Goal: Register for event/course

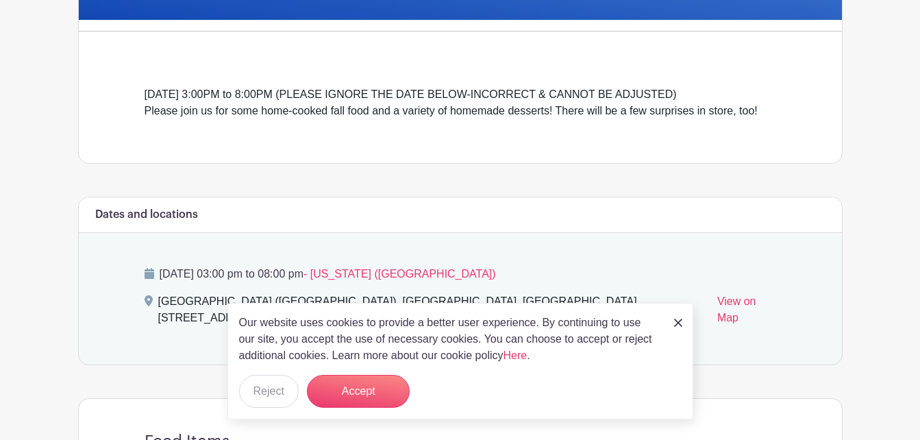
scroll to position [375, 0]
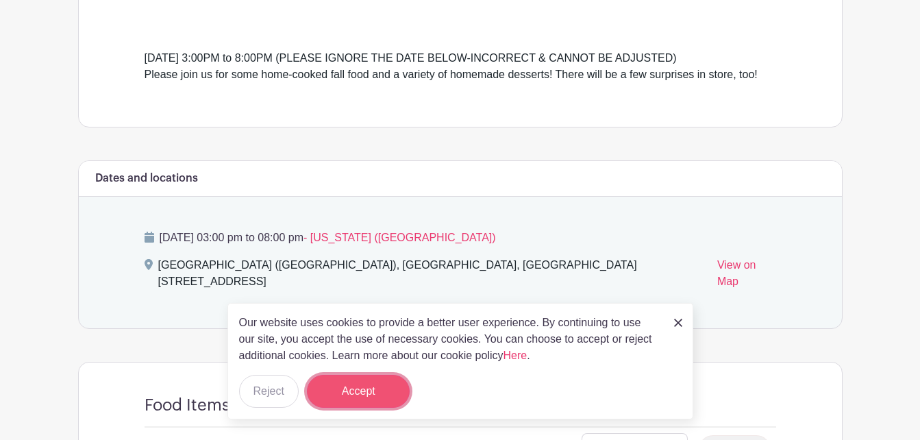
click at [370, 388] on button "Accept" at bounding box center [358, 391] width 103 height 33
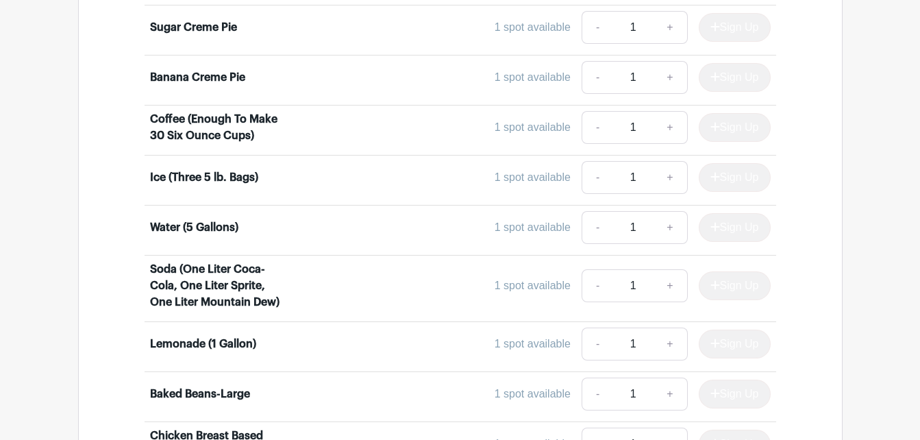
scroll to position [1133, 0]
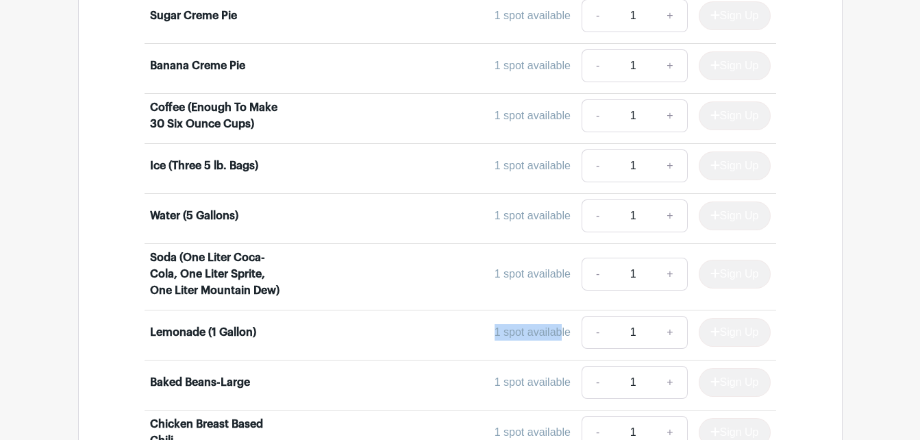
drag, startPoint x: 353, startPoint y: 311, endPoint x: 316, endPoint y: 317, distance: 38.2
click at [316, 317] on div "1 spot available - 1 + Sign Up" at bounding box center [538, 332] width 466 height 33
click at [614, 319] on input "1" at bounding box center [632, 332] width 41 height 33
click at [670, 317] on link "+" at bounding box center [670, 332] width 34 height 33
click at [637, 318] on input "1" at bounding box center [632, 332] width 41 height 33
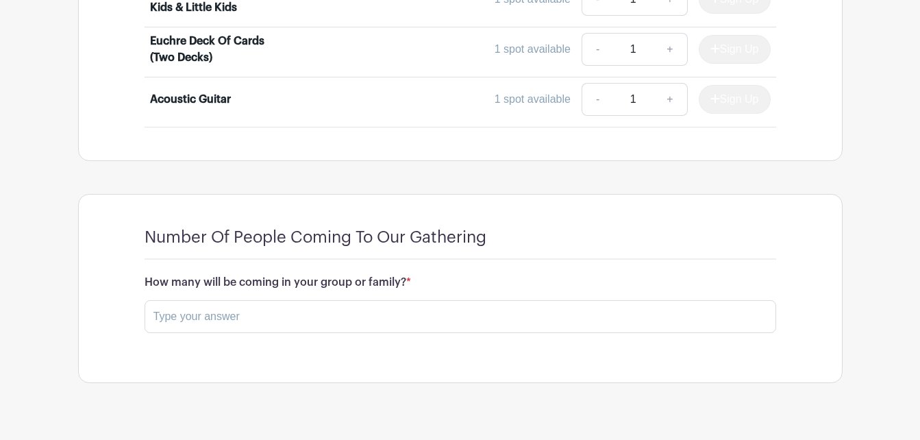
scroll to position [3188, 0]
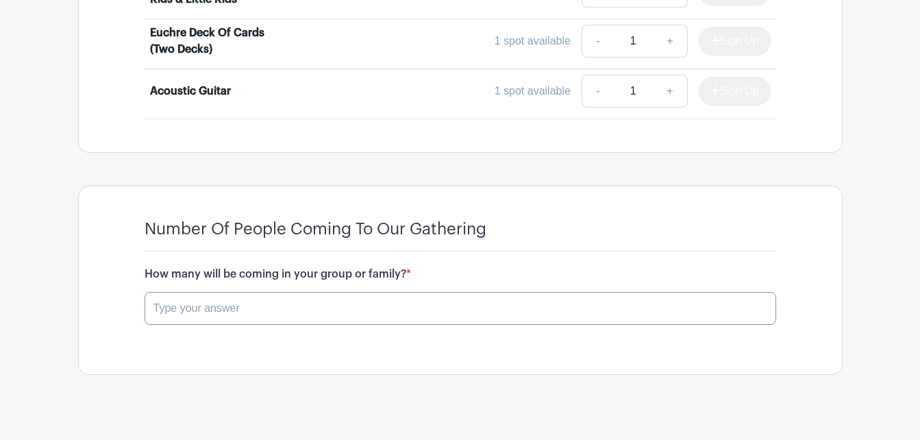
click at [508, 294] on input "text" at bounding box center [460, 308] width 631 height 33
type input "2"
click at [210, 341] on button "Save Responses" at bounding box center [203, 355] width 116 height 29
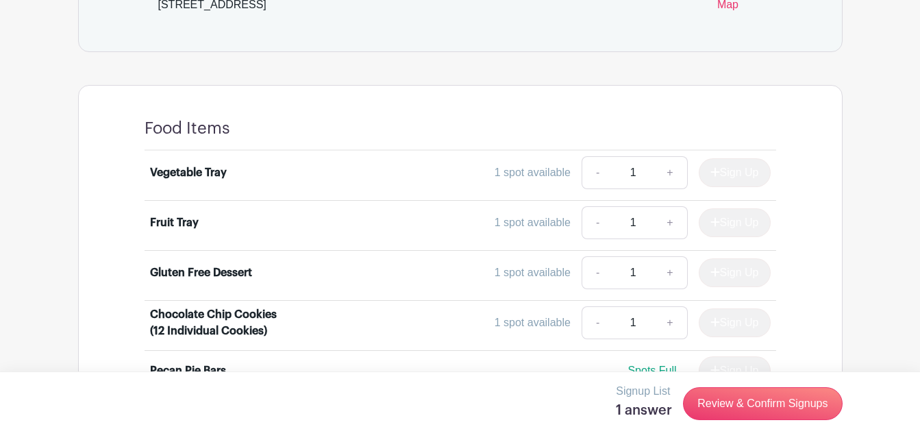
scroll to position [605, 0]
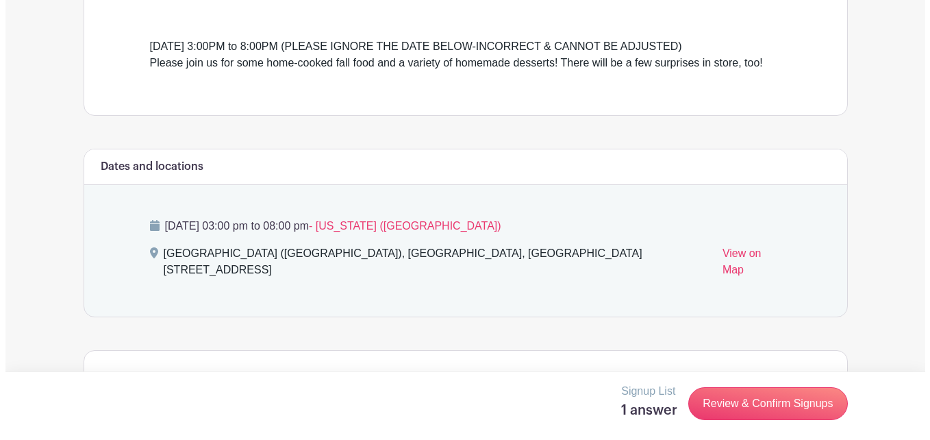
scroll to position [341, 0]
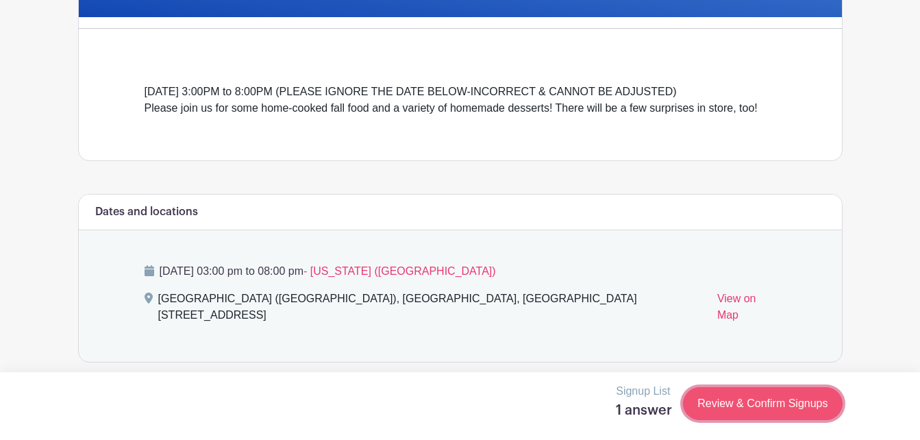
click at [763, 412] on link "Review & Confirm Signups" at bounding box center [762, 403] width 159 height 33
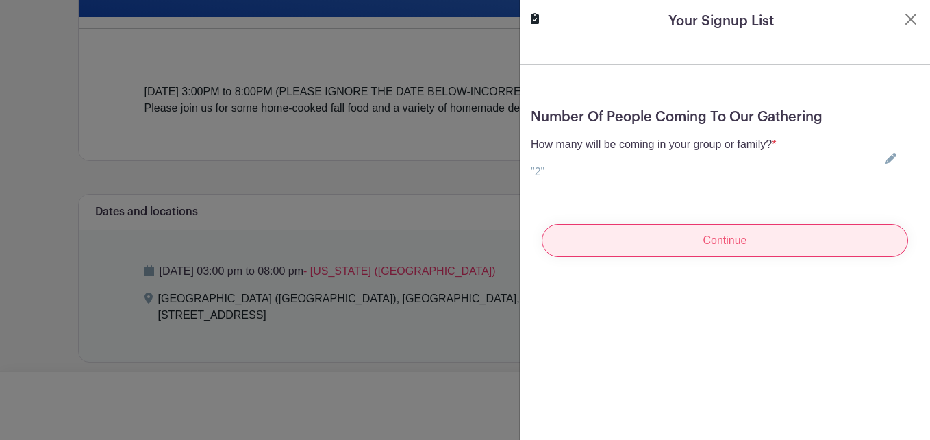
click at [729, 244] on input "Continue" at bounding box center [725, 240] width 366 height 33
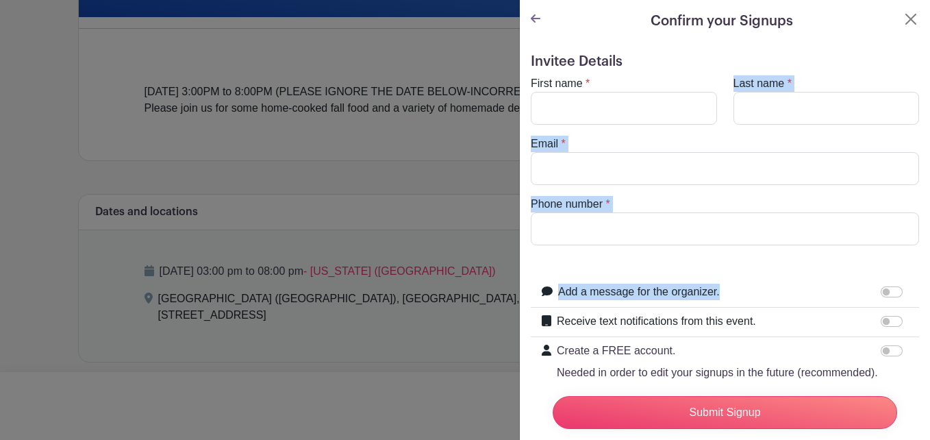
drag, startPoint x: 745, startPoint y: 195, endPoint x: 625, endPoint y: 109, distance: 148.2
click at [625, 109] on form "Invitee Details First name * Last name * Email * Phone number * Add a message f…" at bounding box center [725, 263] width 388 height 420
click at [614, 112] on input "First name" at bounding box center [624, 108] width 186 height 33
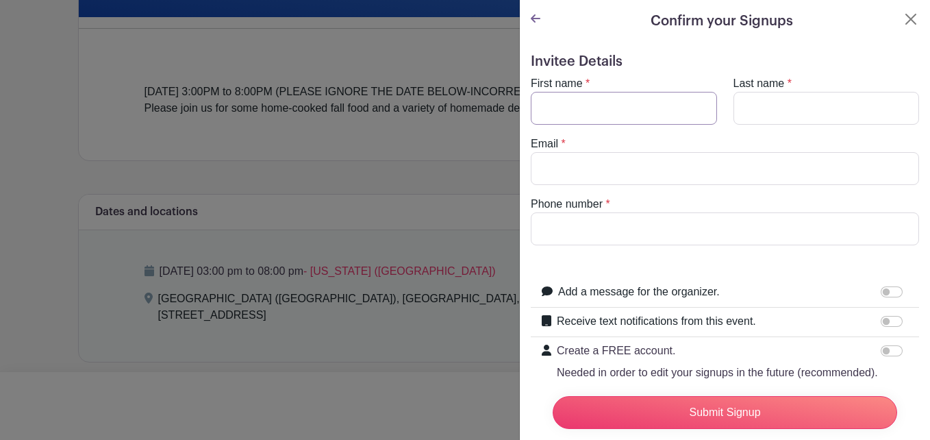
click at [614, 112] on input "First name" at bounding box center [624, 108] width 186 height 33
type input "Edward"
type input "Thibeault"
type input "edwardthibeault238@gmail.com"
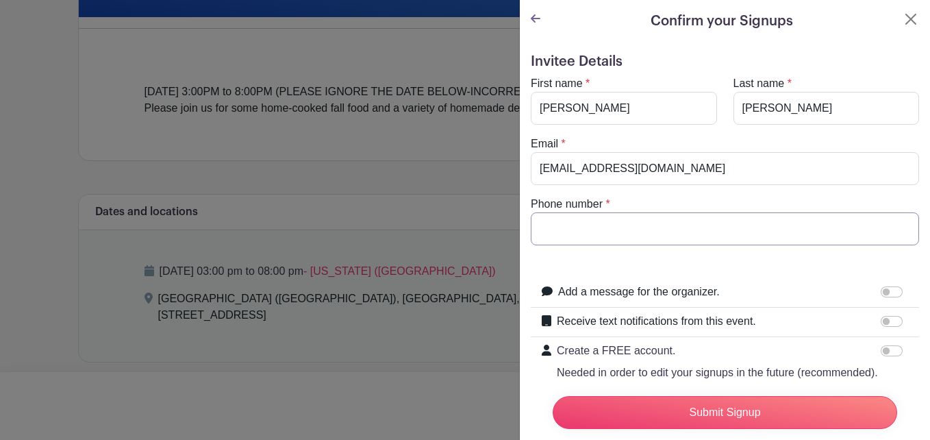
type input "7653882130"
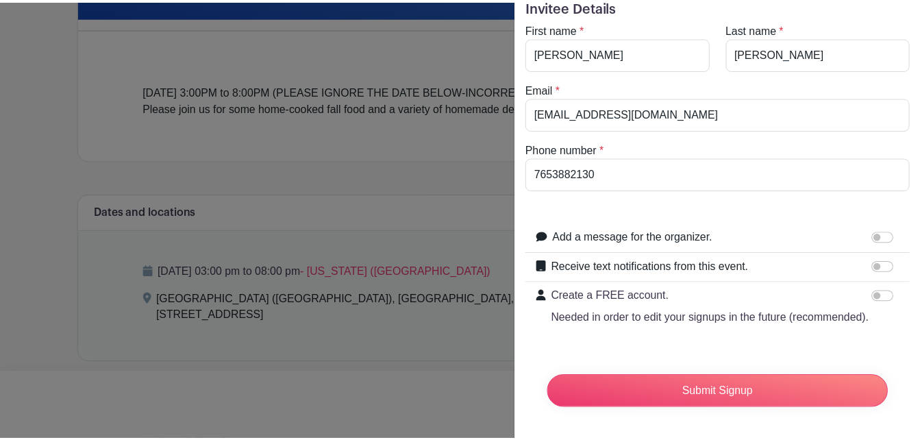
scroll to position [83, 0]
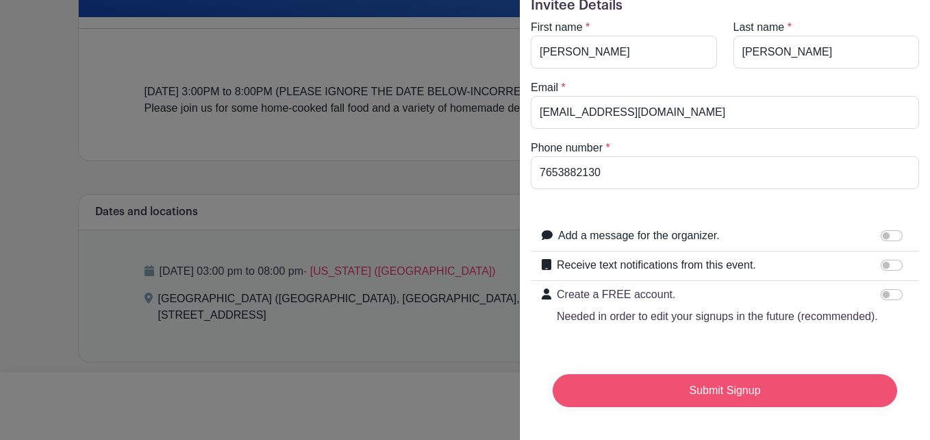
click at [736, 379] on input "Submit Signup" at bounding box center [725, 390] width 344 height 33
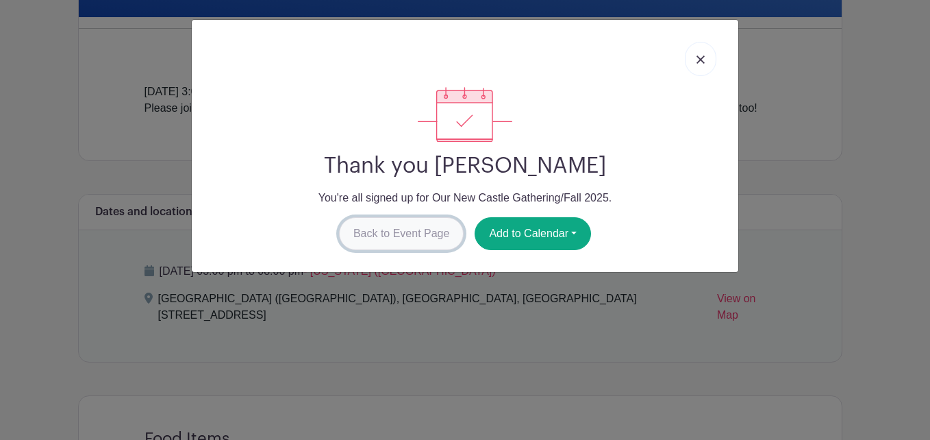
click at [427, 242] on link "Back to Event Page" at bounding box center [401, 233] width 125 height 33
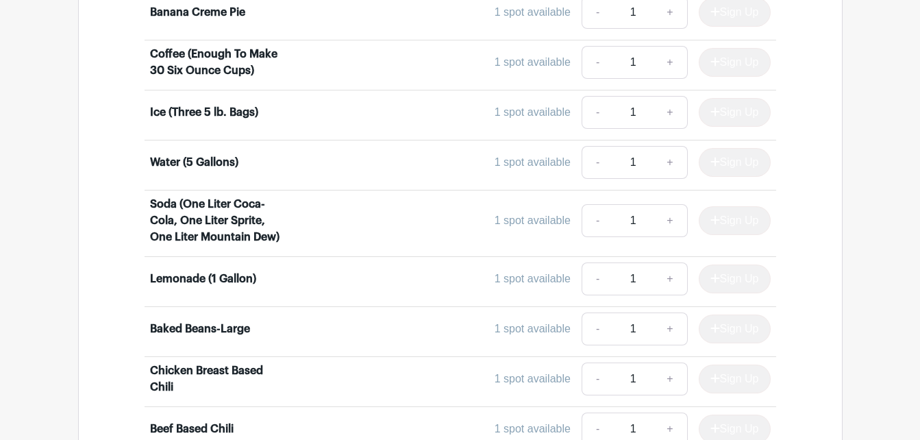
scroll to position [1190, 0]
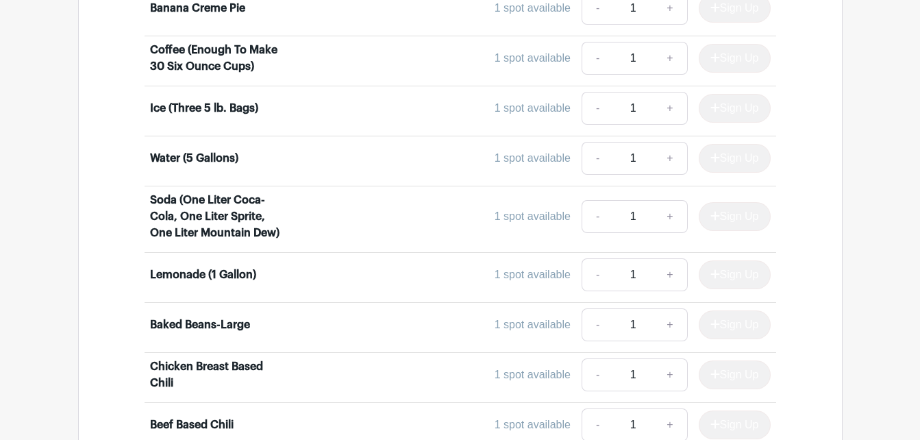
click at [546, 266] on div "1 spot available" at bounding box center [532, 274] width 76 height 16
click at [739, 263] on div "Sign Up" at bounding box center [729, 274] width 83 height 29
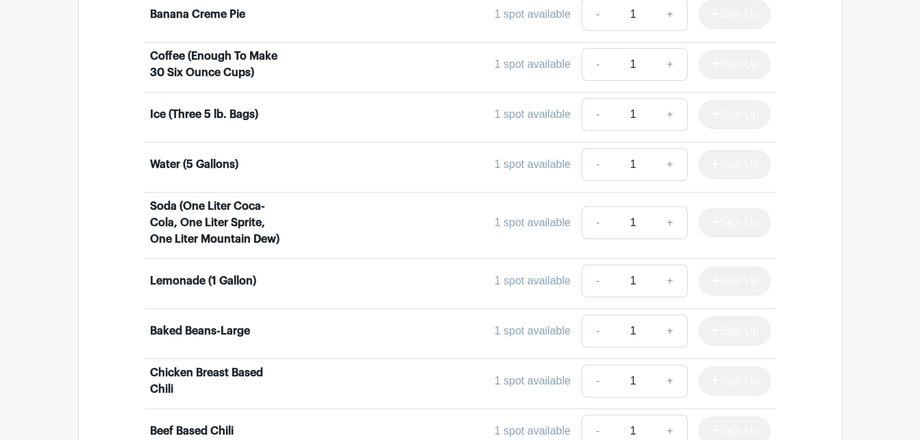
scroll to position [1214, 0]
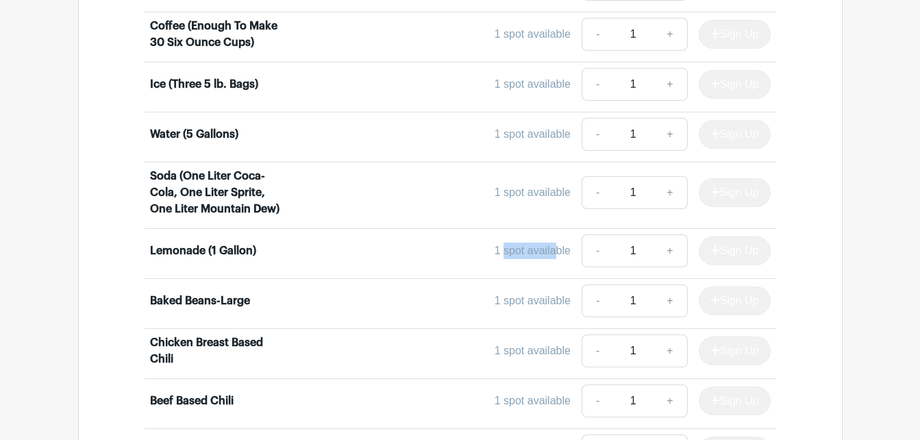
drag, startPoint x: 551, startPoint y: 242, endPoint x: 489, endPoint y: 247, distance: 61.8
click at [489, 247] on div "1 spot available - 1 + Sign Up" at bounding box center [538, 250] width 466 height 33
click at [442, 240] on div "1 spot available - 1 + Sign Up" at bounding box center [538, 250] width 466 height 33
click at [712, 236] on div "Sign Up" at bounding box center [729, 250] width 83 height 29
click at [669, 234] on link "+" at bounding box center [670, 250] width 34 height 33
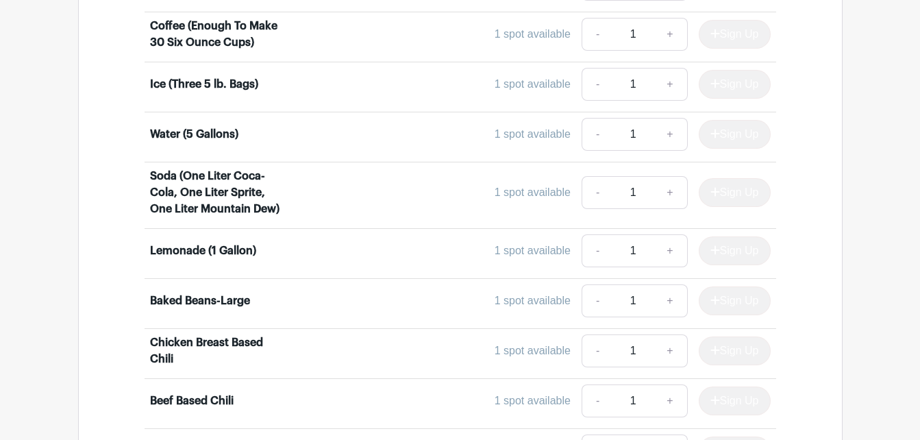
click at [718, 240] on div "Sign Up" at bounding box center [729, 250] width 83 height 29
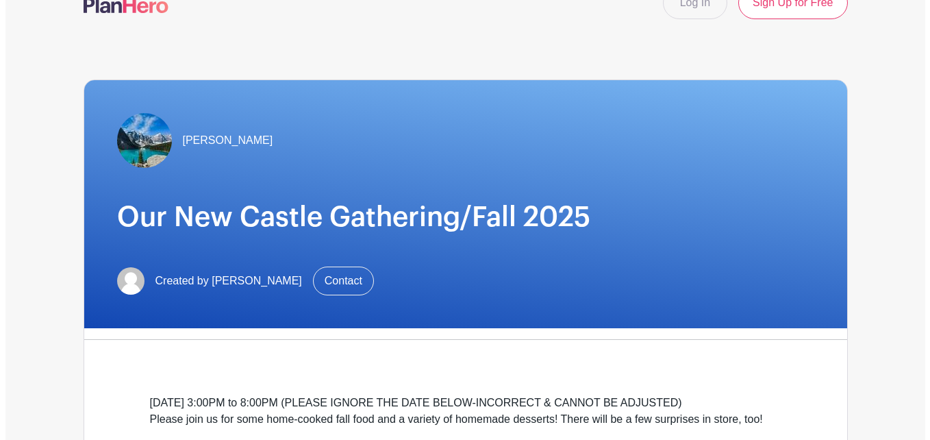
scroll to position [0, 0]
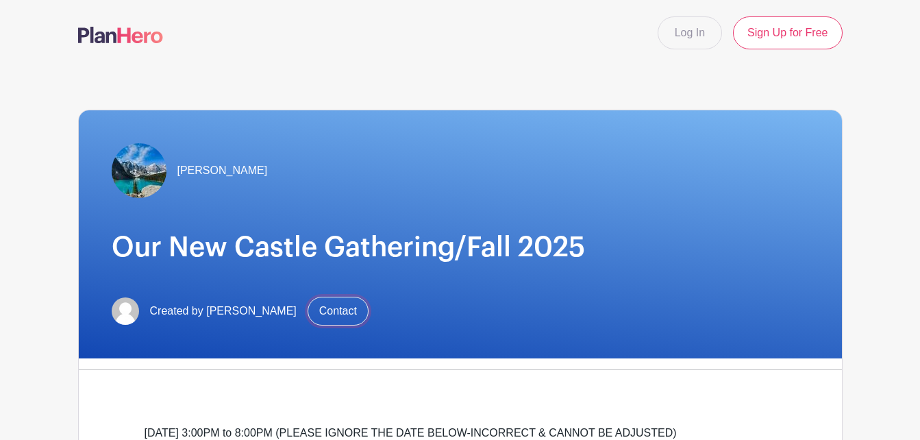
click at [335, 307] on link "Contact" at bounding box center [337, 311] width 61 height 29
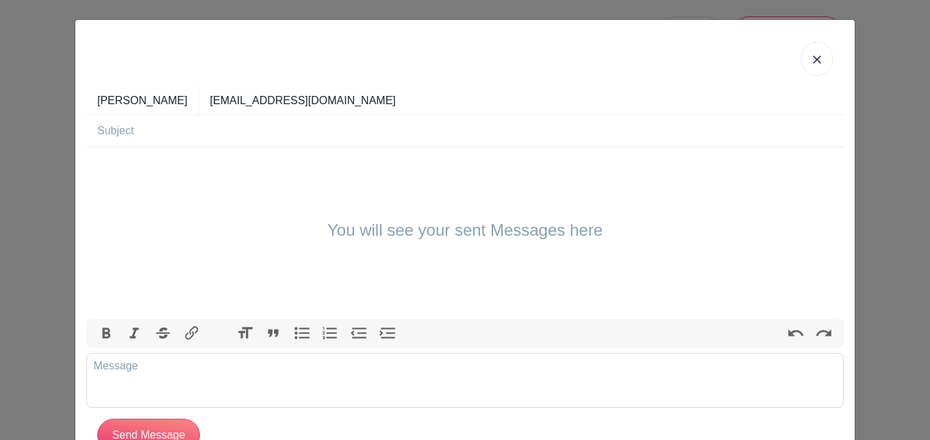
click at [371, 242] on div "You will see your sent Messages here" at bounding box center [464, 232] width 757 height 171
click at [674, 387] on trix-editor at bounding box center [464, 380] width 757 height 55
type trix-editor "<div>I signed up but I can't sign up for something to take yet.&nbsp; Is there …"
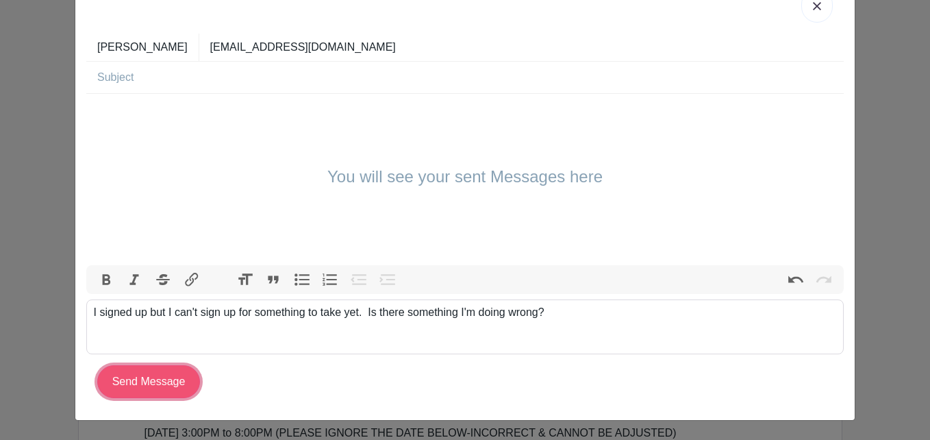
click at [142, 381] on input "Send Message" at bounding box center [148, 381] width 103 height 33
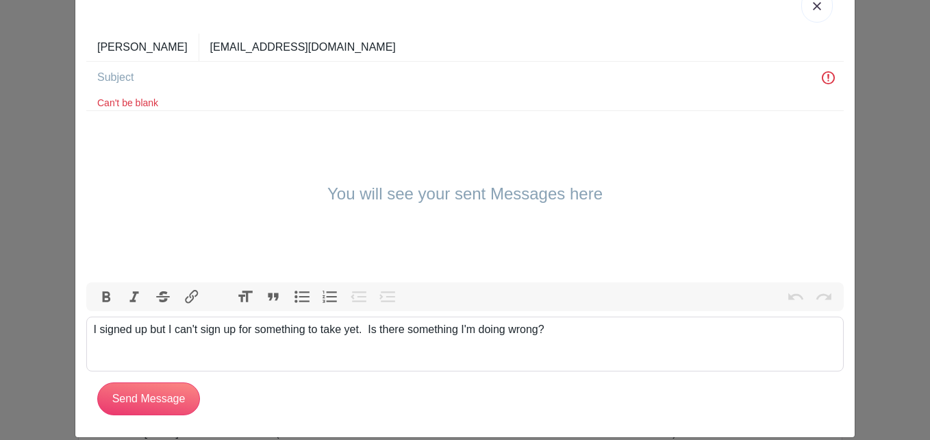
scroll to position [71, 0]
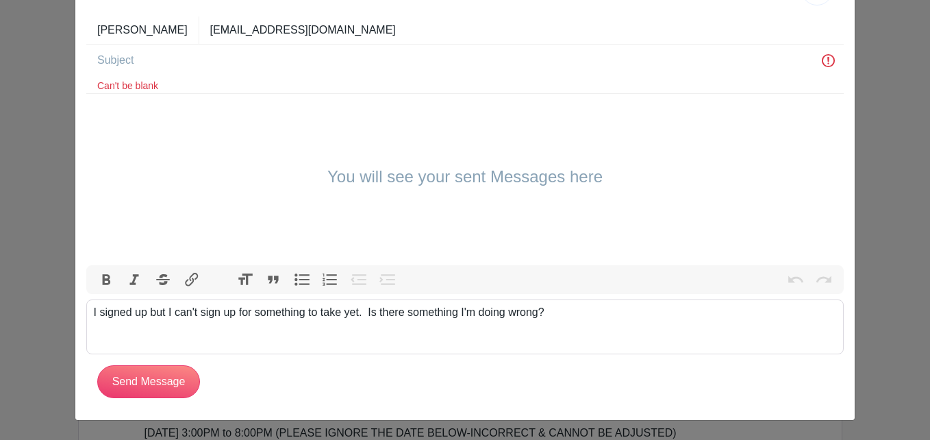
drag, startPoint x: 198, startPoint y: 212, endPoint x: 170, endPoint y: 84, distance: 130.4
click at [170, 84] on form "Edward Thibeault edwardthibeault238@gmail.com Can't be blank You will see your …" at bounding box center [464, 206] width 757 height 381
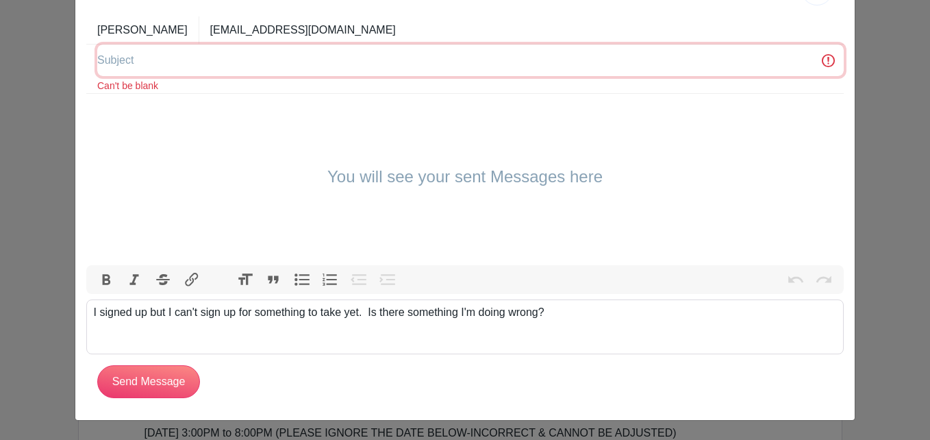
click at [183, 73] on input "text" at bounding box center [470, 61] width 746 height 32
type input "Question"
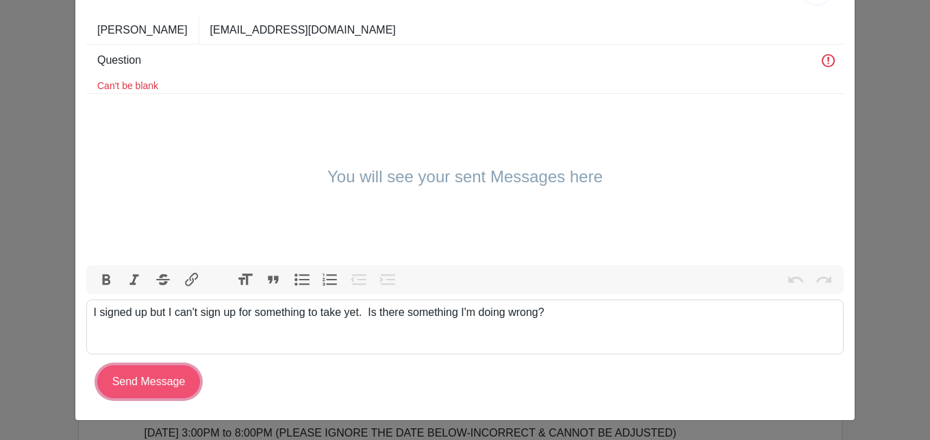
click at [139, 381] on input "Send Message" at bounding box center [148, 381] width 103 height 33
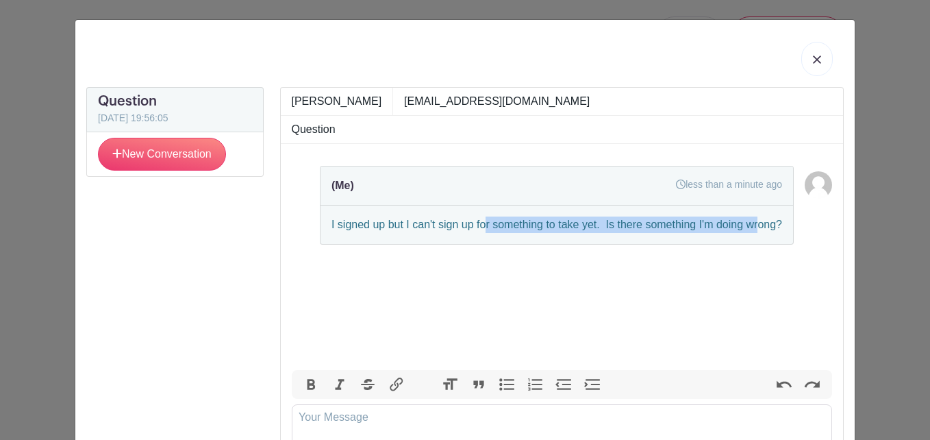
drag, startPoint x: 707, startPoint y: 296, endPoint x: 748, endPoint y: 294, distance: 41.1
click at [748, 294] on ul "(Me) less than a minute ago I signed up but I can't sign up for something to ta…" at bounding box center [562, 251] width 541 height 171
click at [562, 348] on div "(Me) less than a minute ago I signed up but I can't sign up for something to ta…" at bounding box center [562, 251] width 563 height 215
drag, startPoint x: 847, startPoint y: 325, endPoint x: 929, endPoint y: 264, distance: 102.7
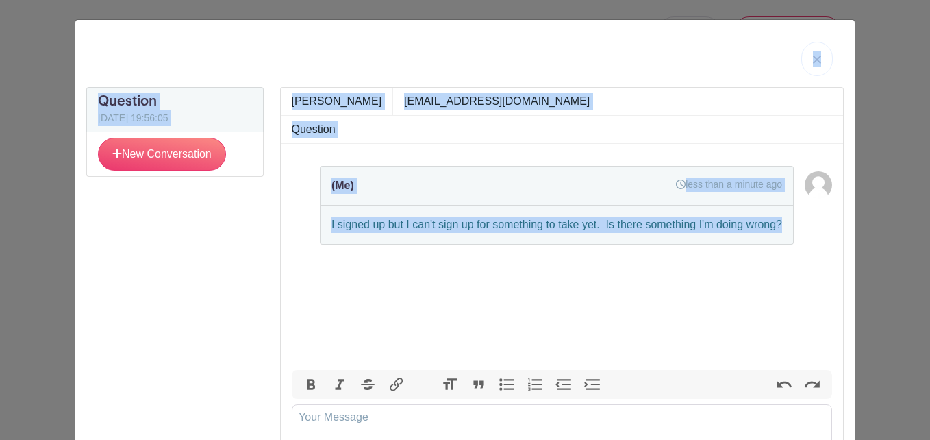
click at [272, 268] on div "Edward Thibeault edwardthibeault238@gmail.com Question (Me) less than a minute …" at bounding box center [562, 314] width 581 height 455
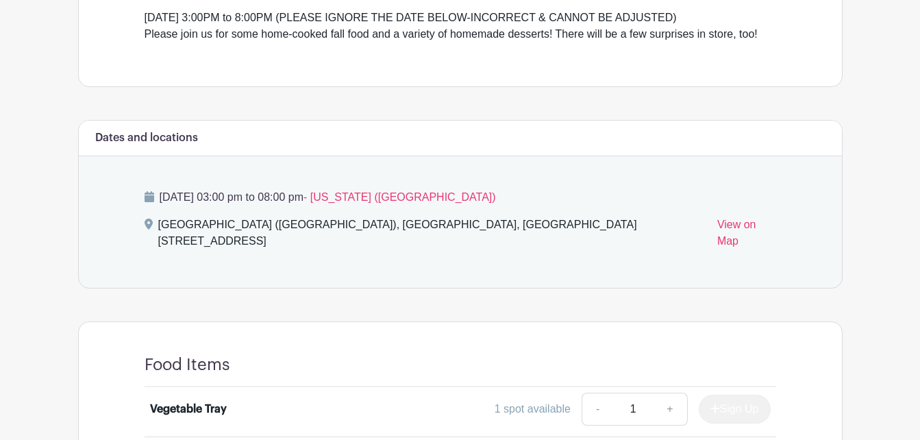
scroll to position [503, 0]
